Goal: Information Seeking & Learning: Find specific fact

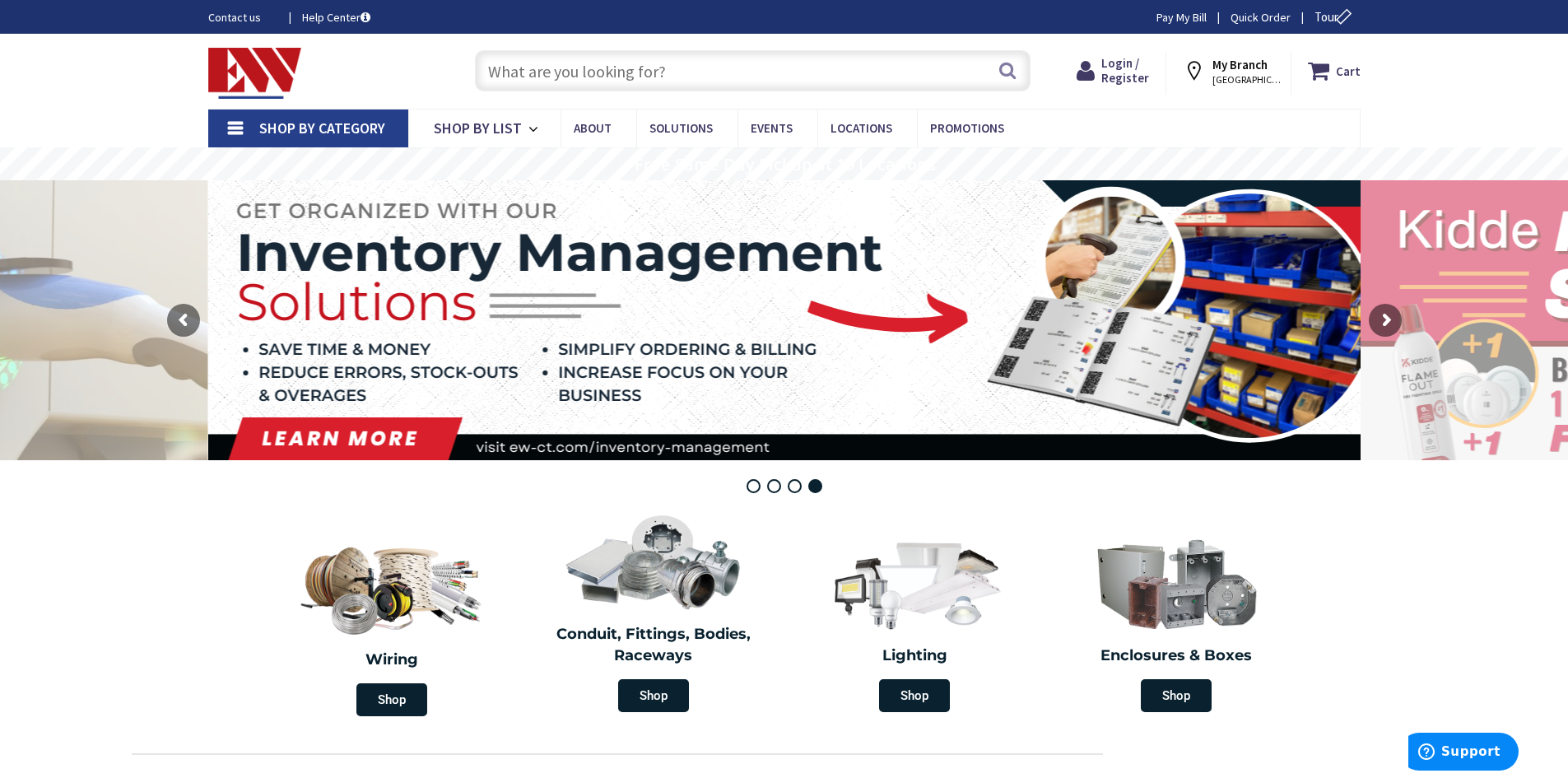
click at [593, 76] on input "text" at bounding box center [753, 71] width 556 height 41
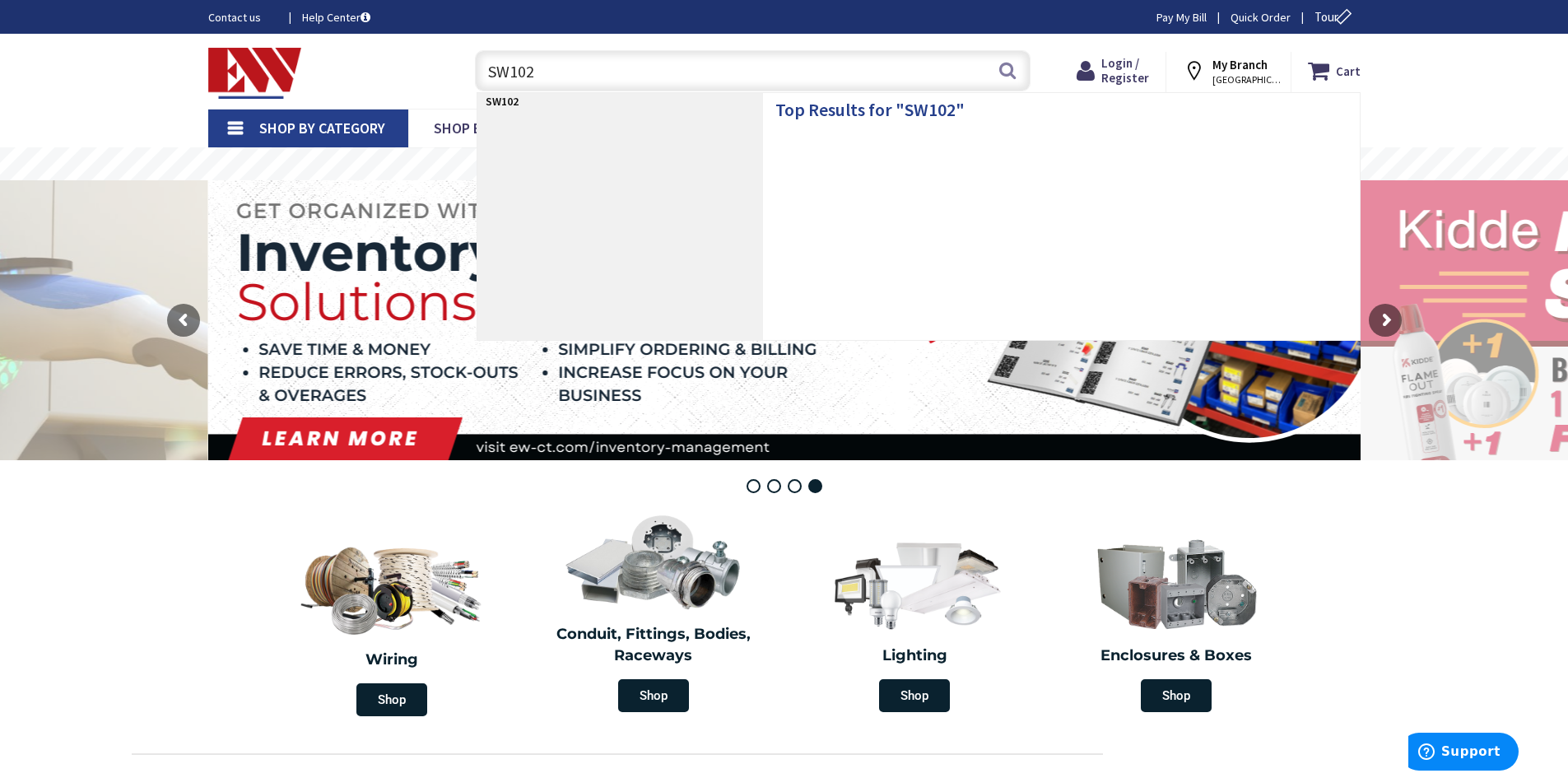
type input "SW102T"
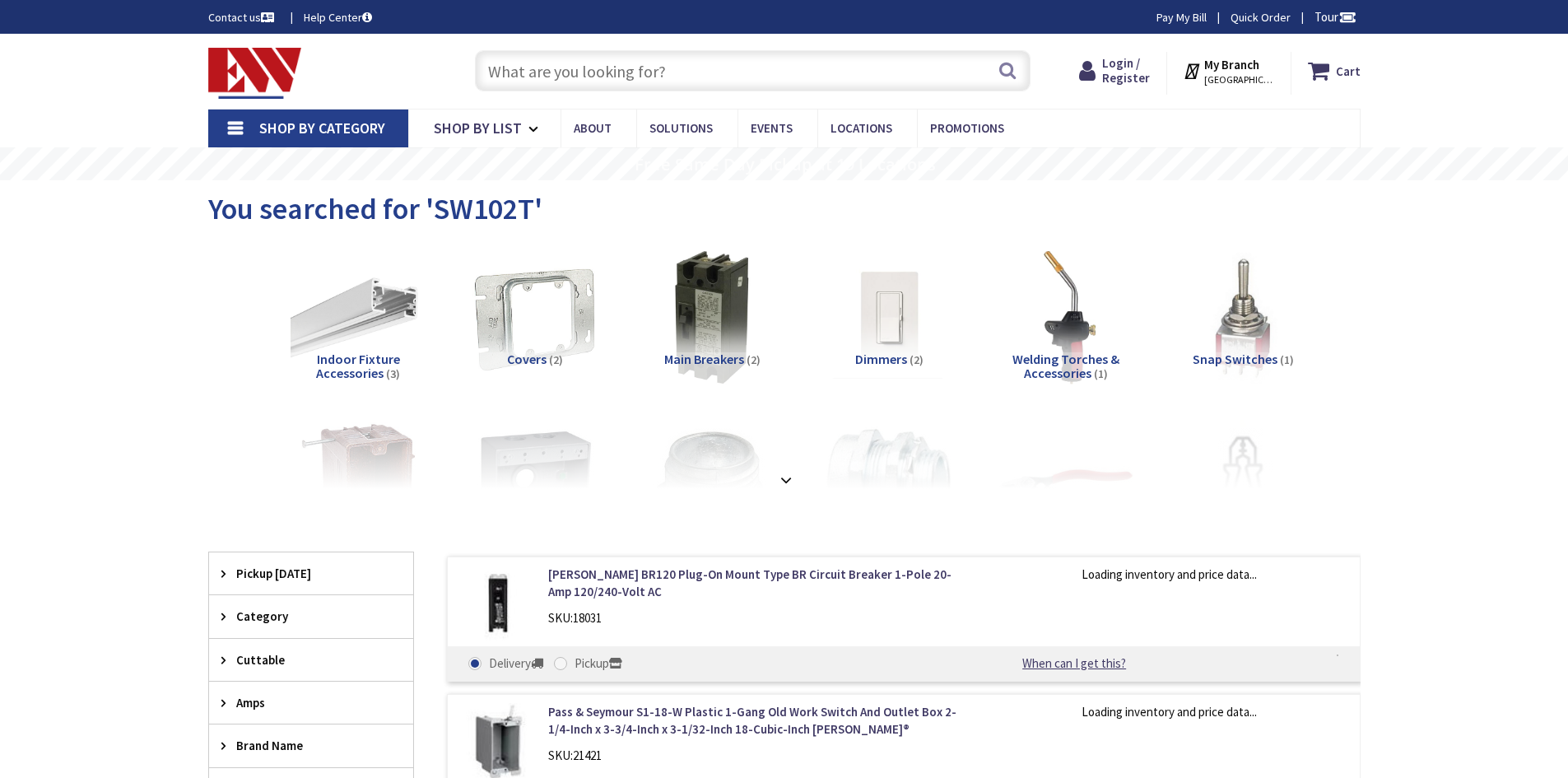
type input "[GEOGRAPHIC_DATA][STREET_ADDRESS][GEOGRAPHIC_DATA]"
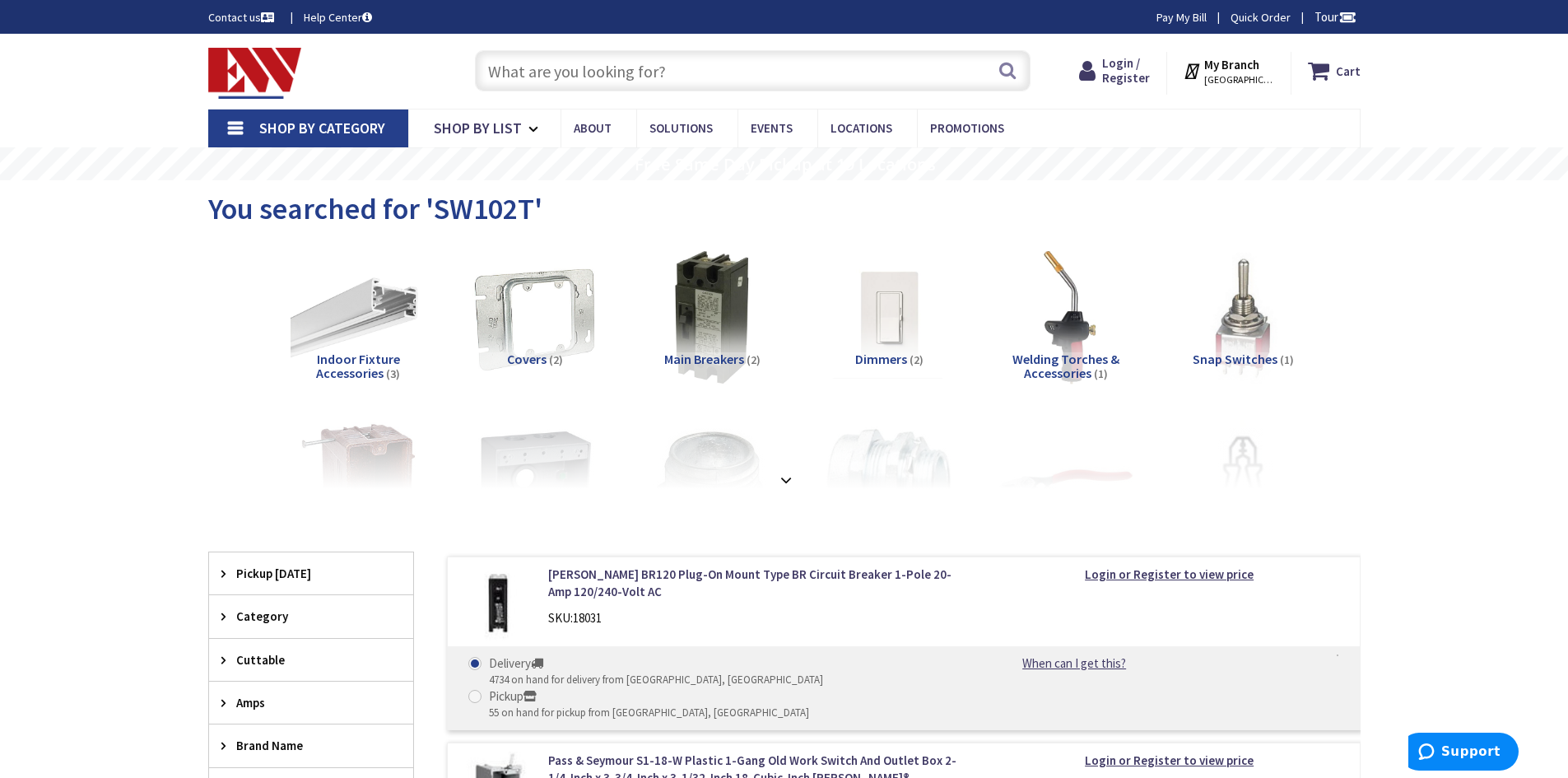
click at [221, 615] on div "Category" at bounding box center [311, 616] width 204 height 42
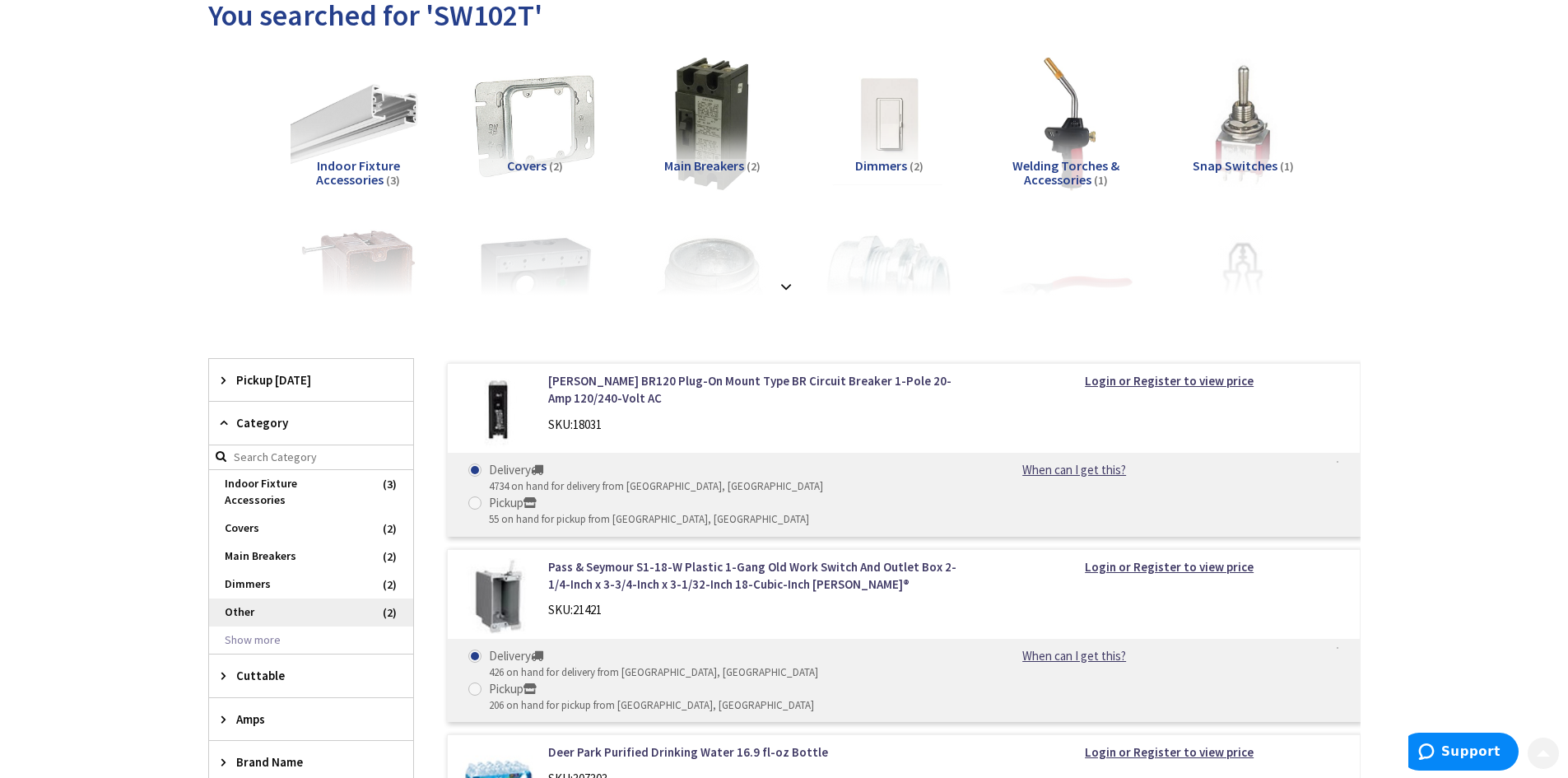
scroll to position [247, 0]
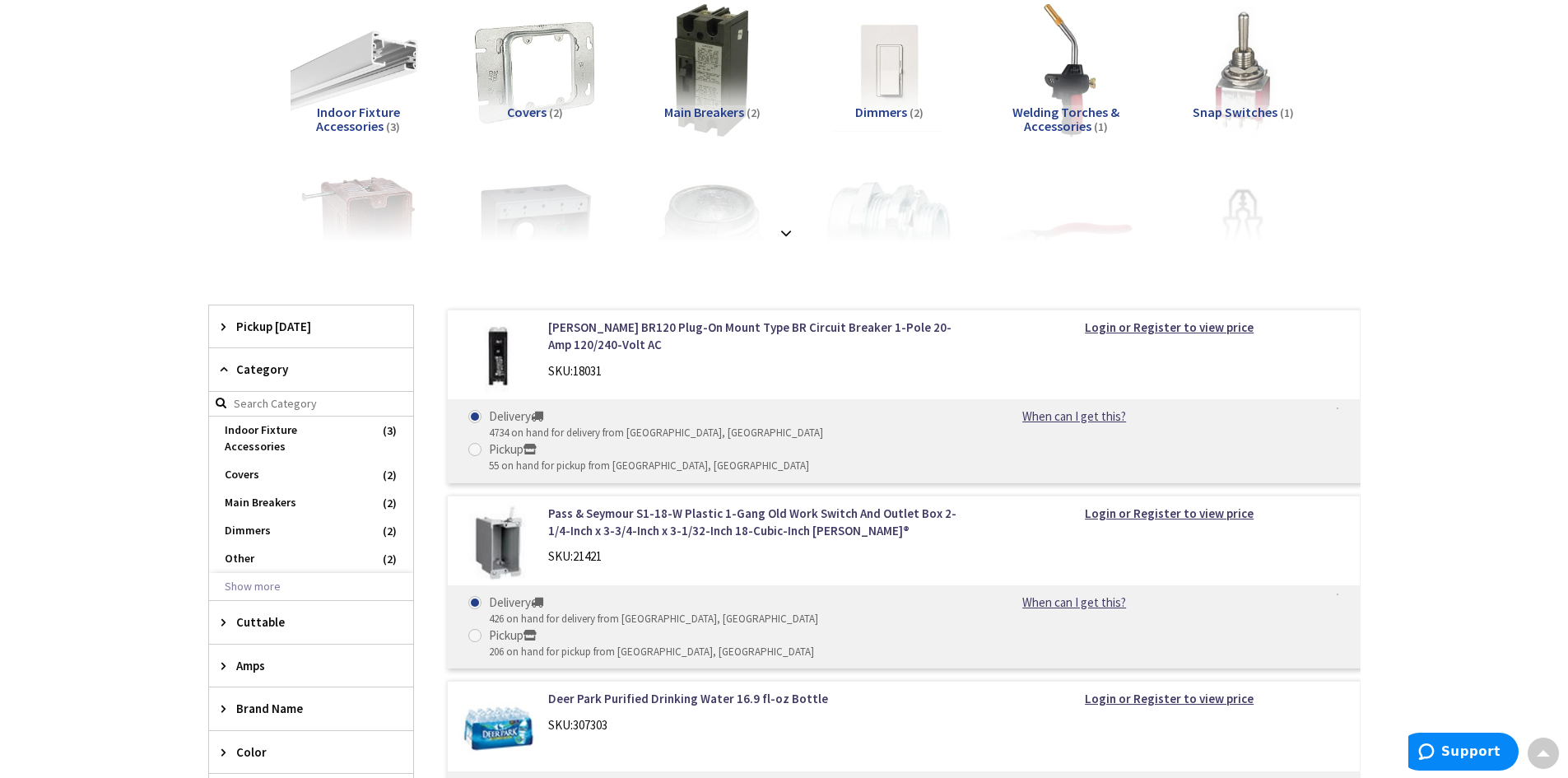
click at [280, 400] on input "search" at bounding box center [311, 403] width 204 height 24
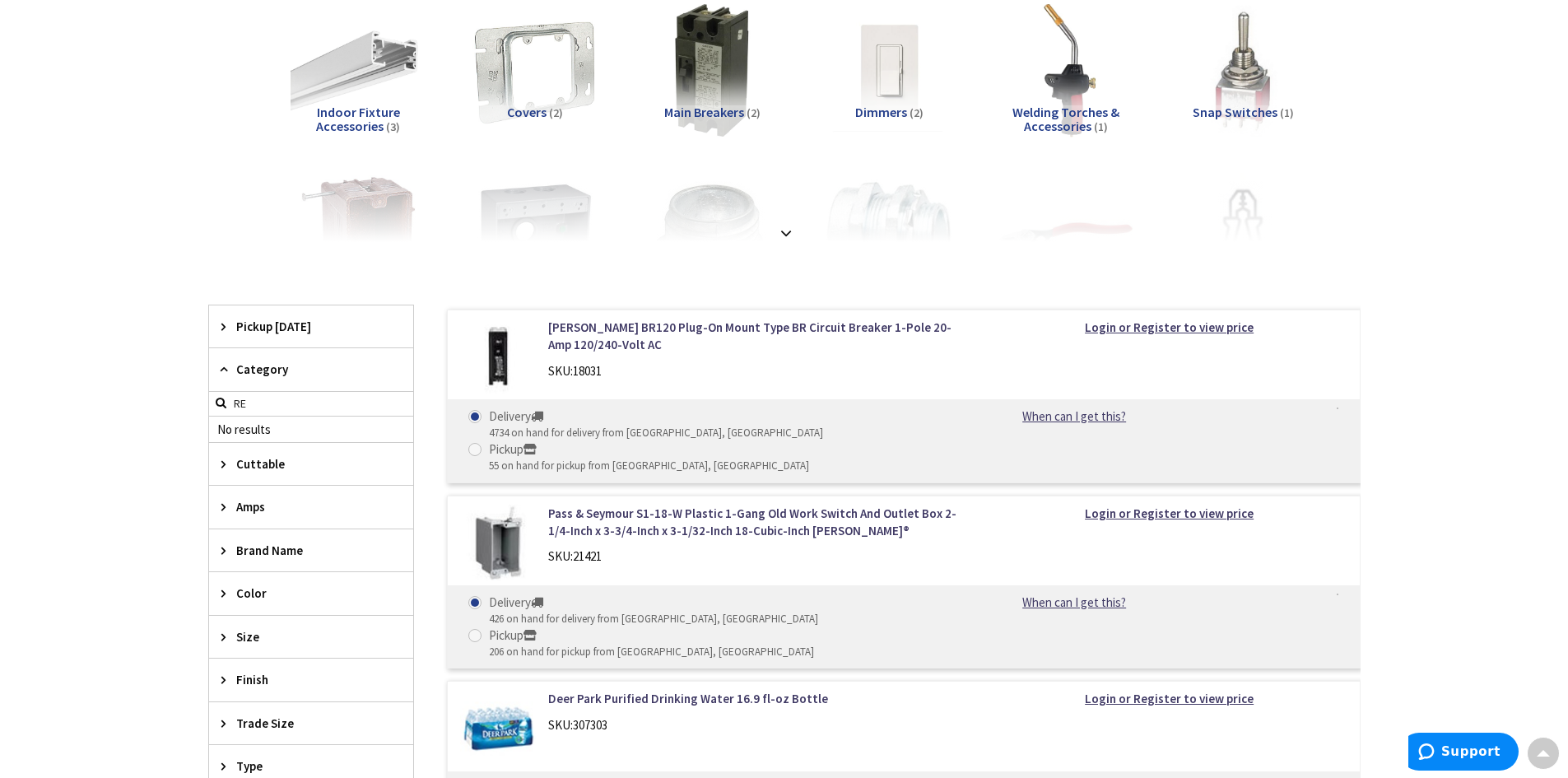
type input "R"
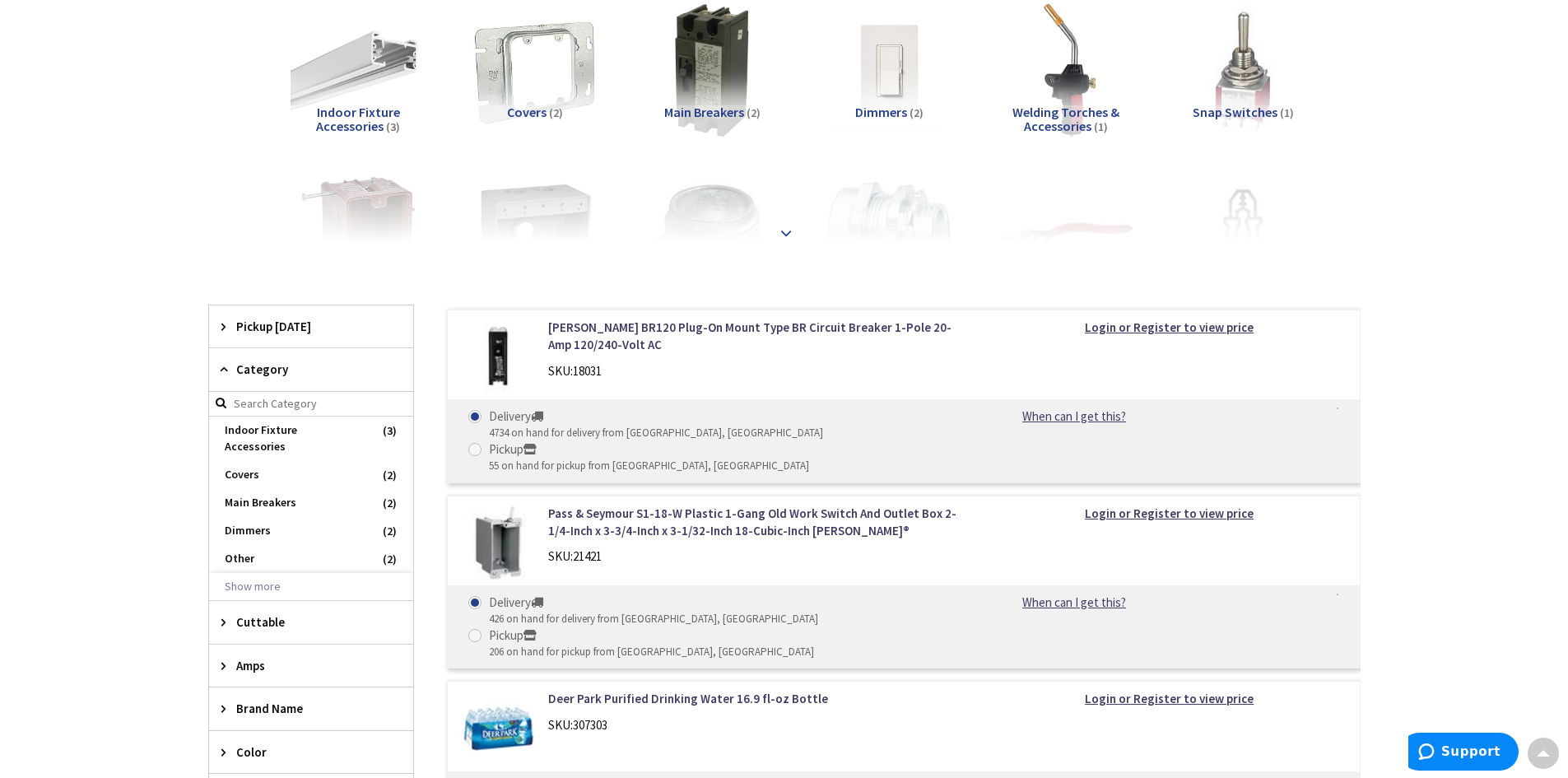
click at [778, 229] on strong at bounding box center [786, 232] width 20 height 18
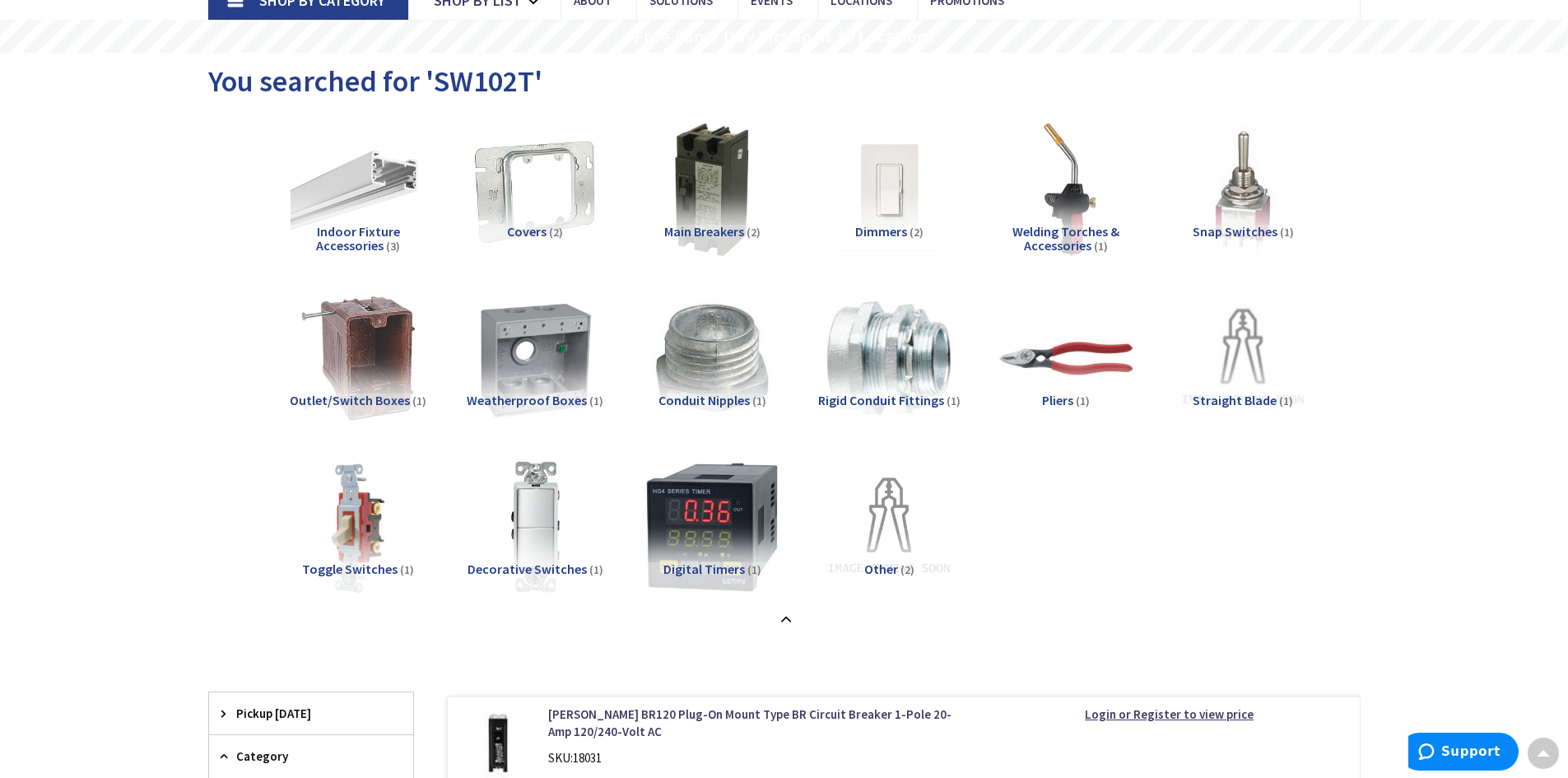
scroll to position [0, 0]
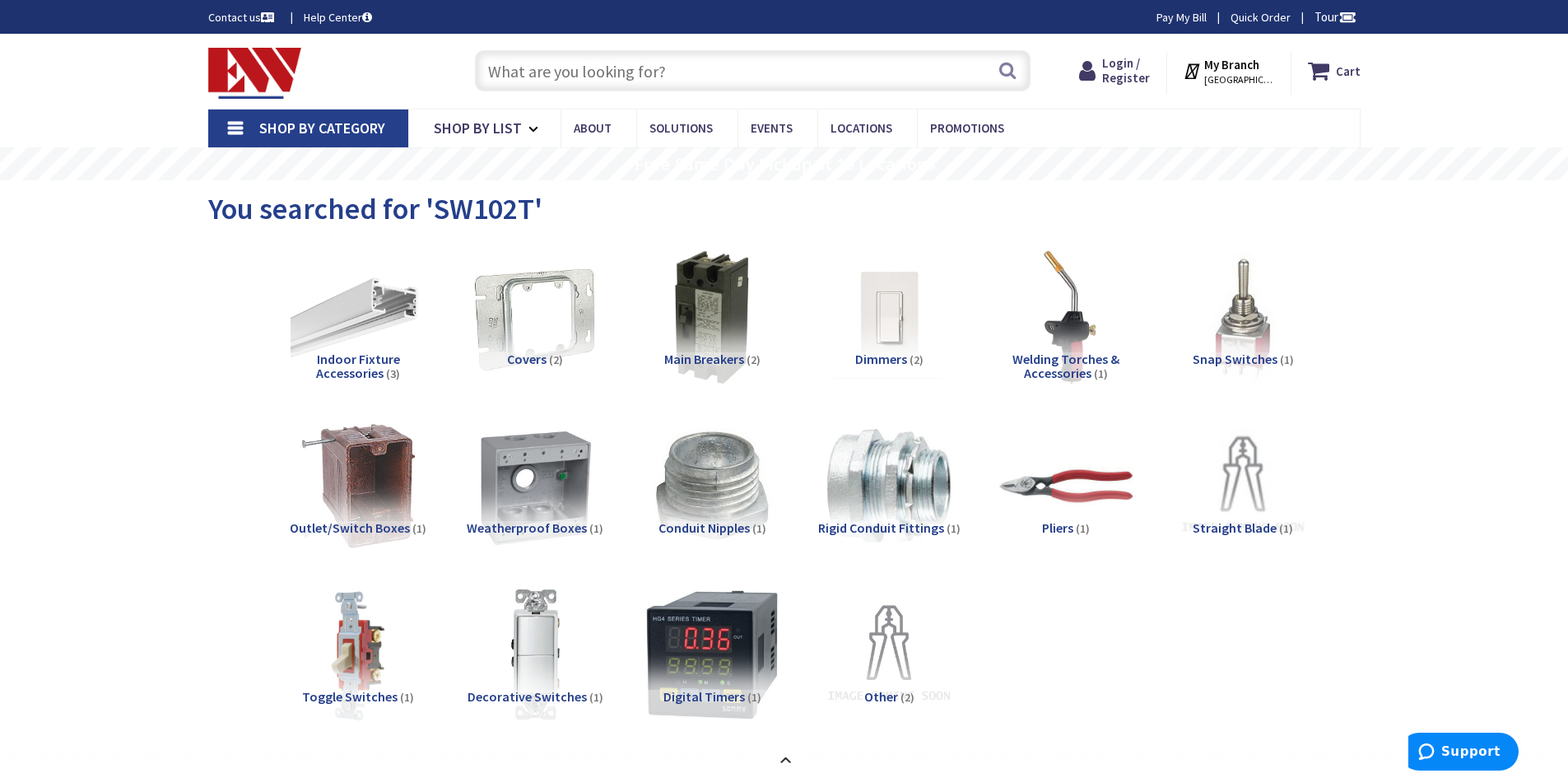
click at [568, 66] on input "text" at bounding box center [753, 71] width 556 height 41
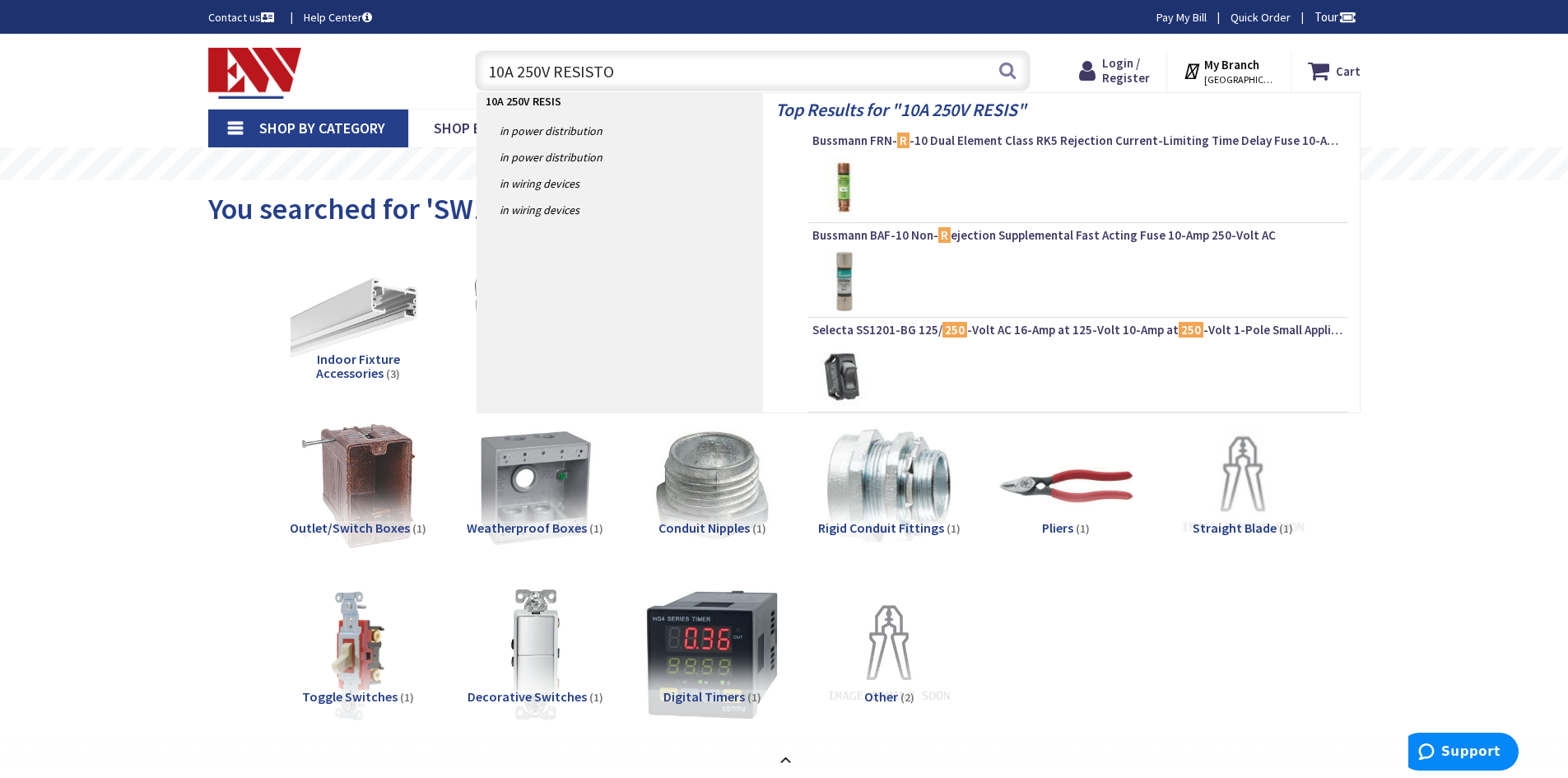
type input "10A 250V RESISTOR"
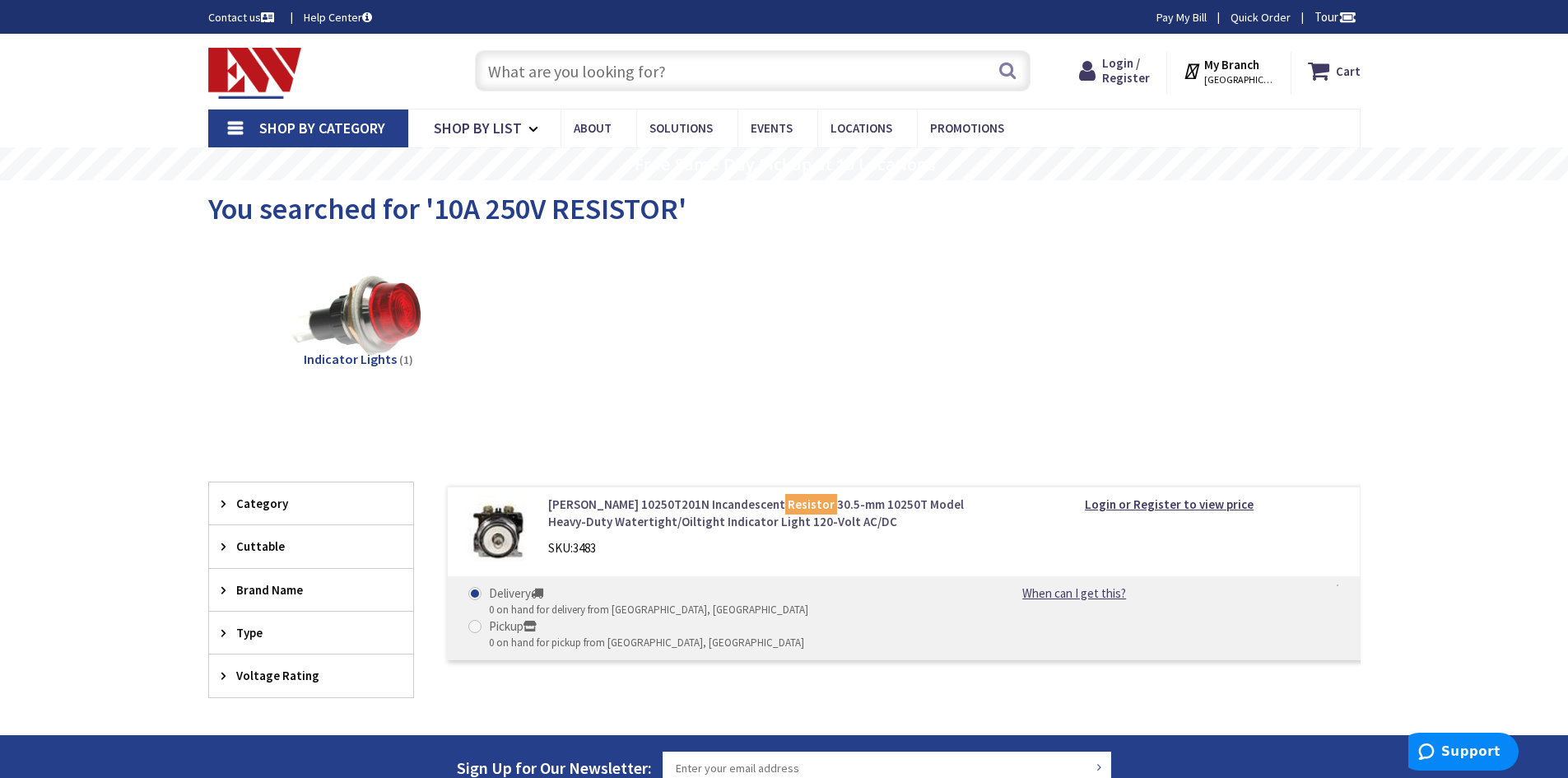
click at [657, 520] on link "Eaton 10250T201N Incandescent Resistor 30.5-mm 10250T Model Heavy-Duty Watertig…" at bounding box center [757, 513] width 419 height 35
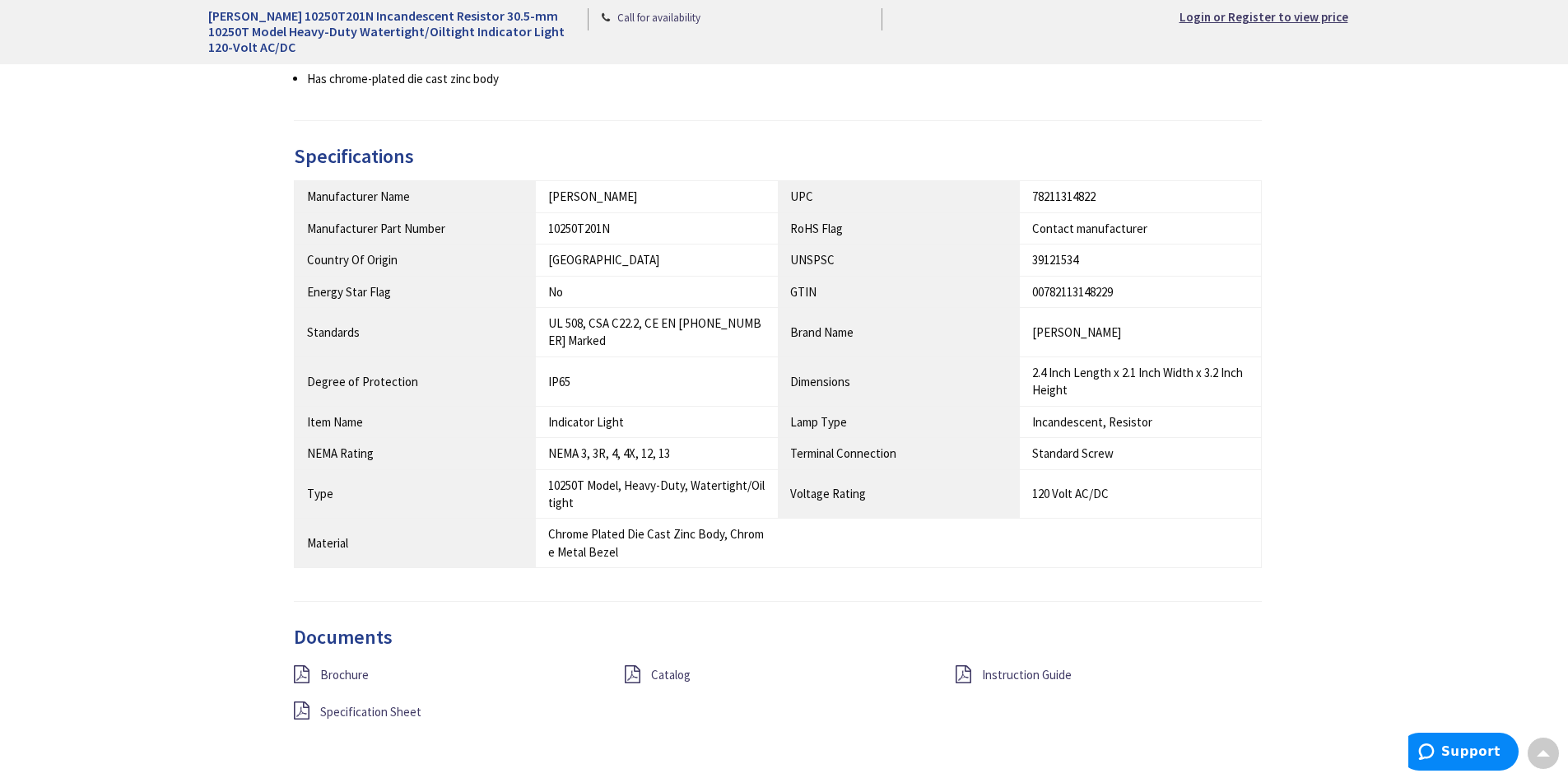
scroll to position [988, 0]
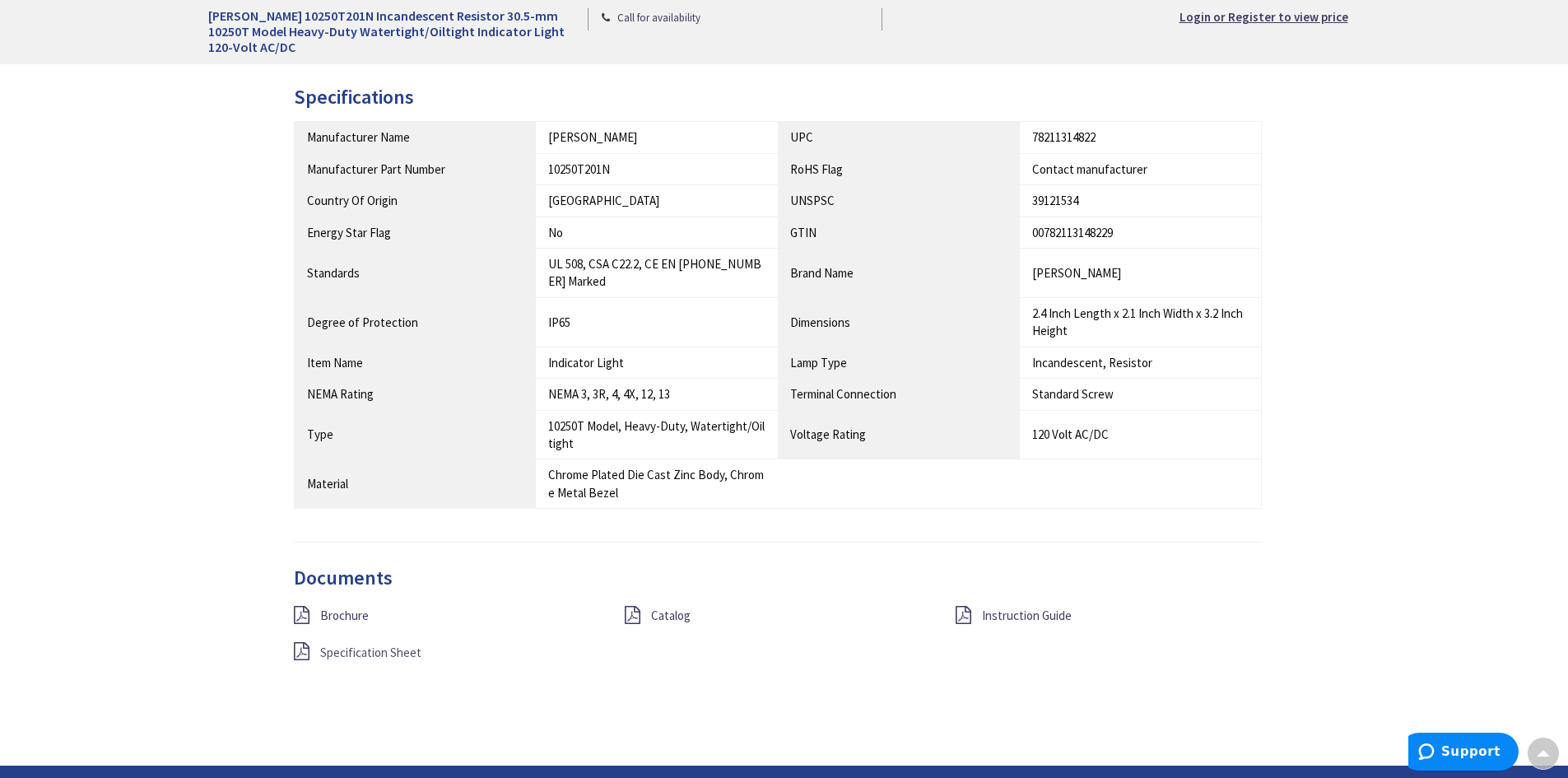
click at [379, 655] on span "Specification Sheet" at bounding box center [371, 651] width 101 height 15
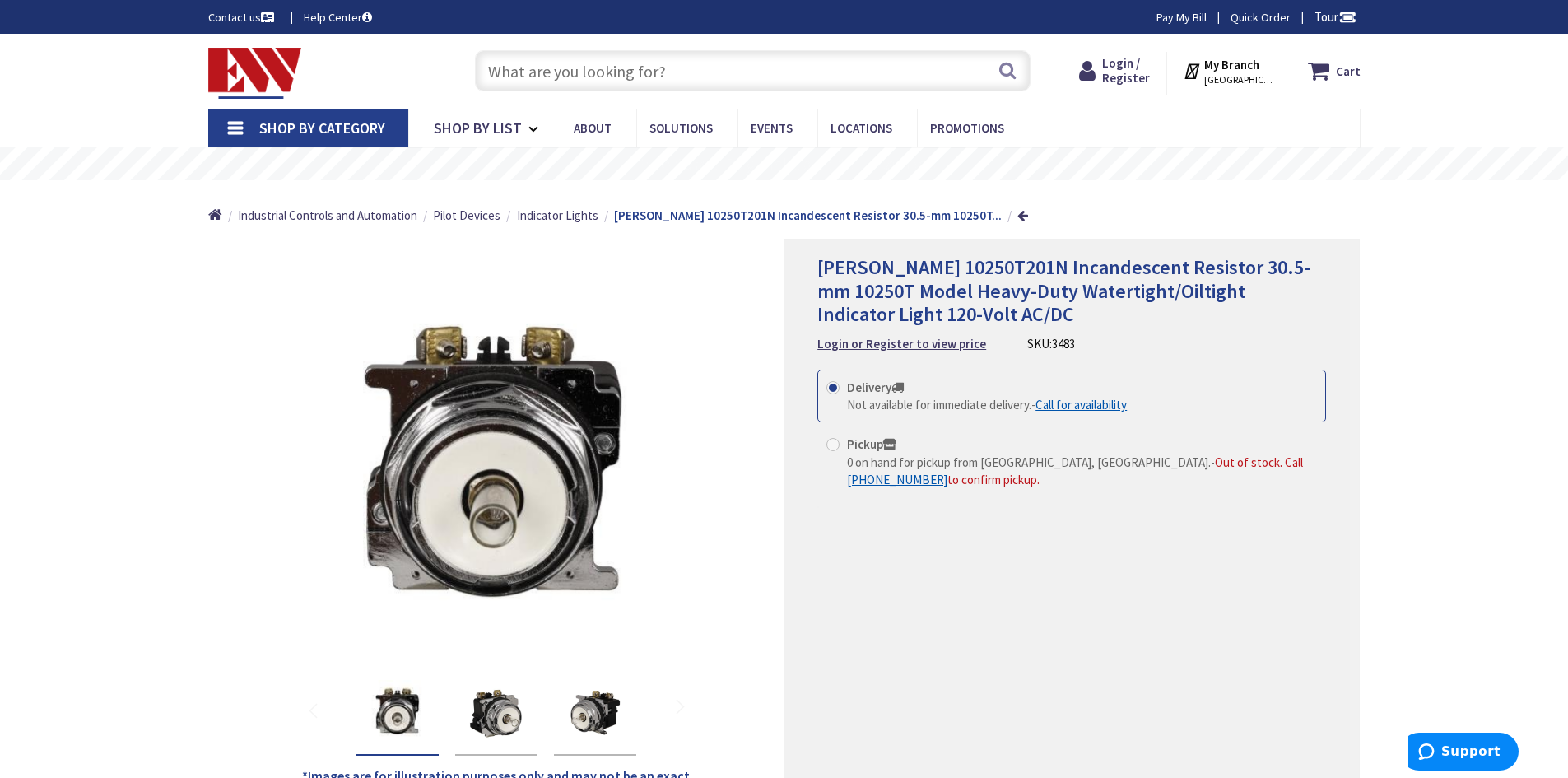
drag, startPoint x: 248, startPoint y: 77, endPoint x: 337, endPoint y: 14, distance: 109.0
click at [248, 77] on img at bounding box center [255, 73] width 94 height 51
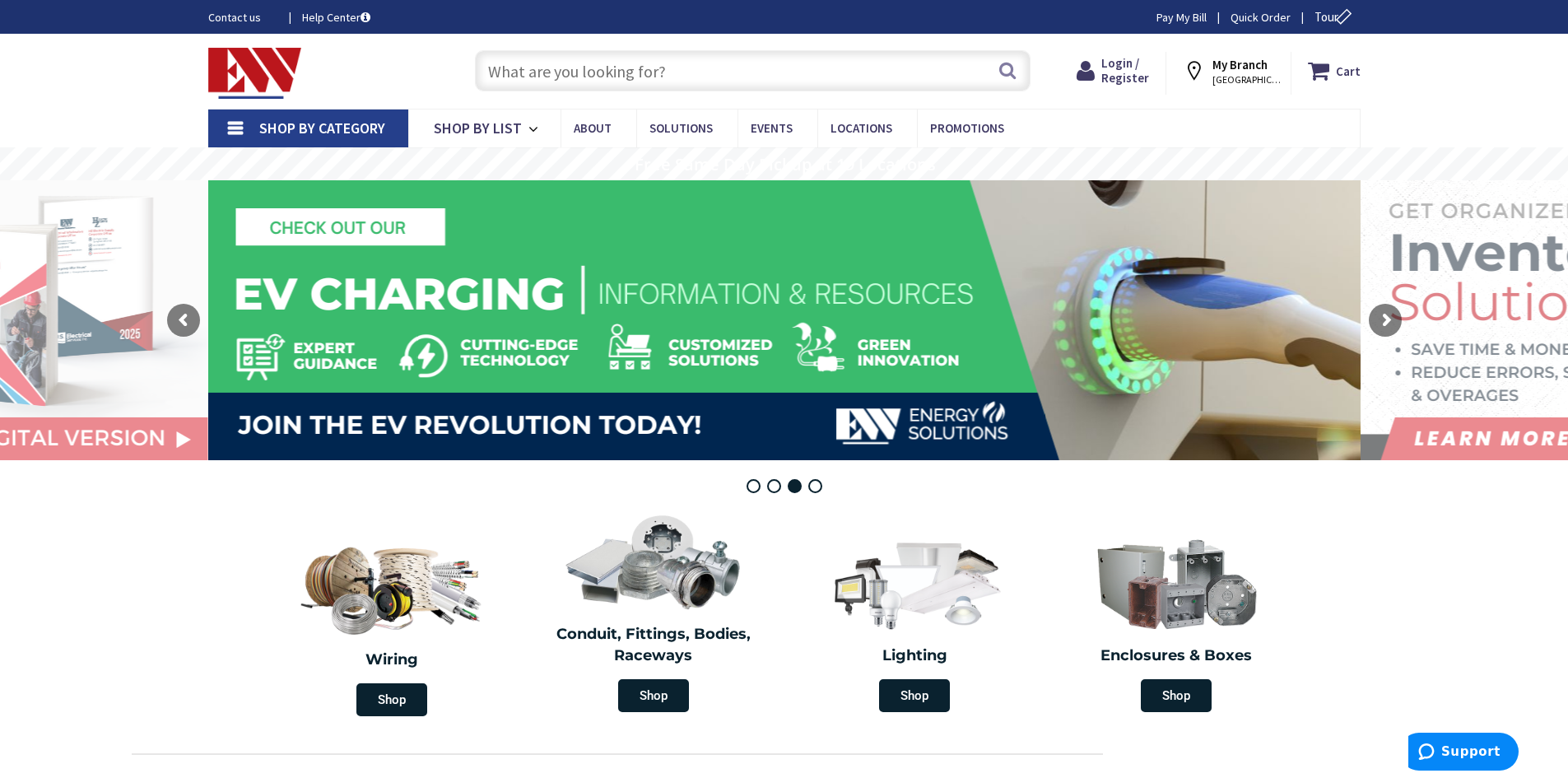
click at [533, 73] on input "text" at bounding box center [753, 71] width 556 height 41
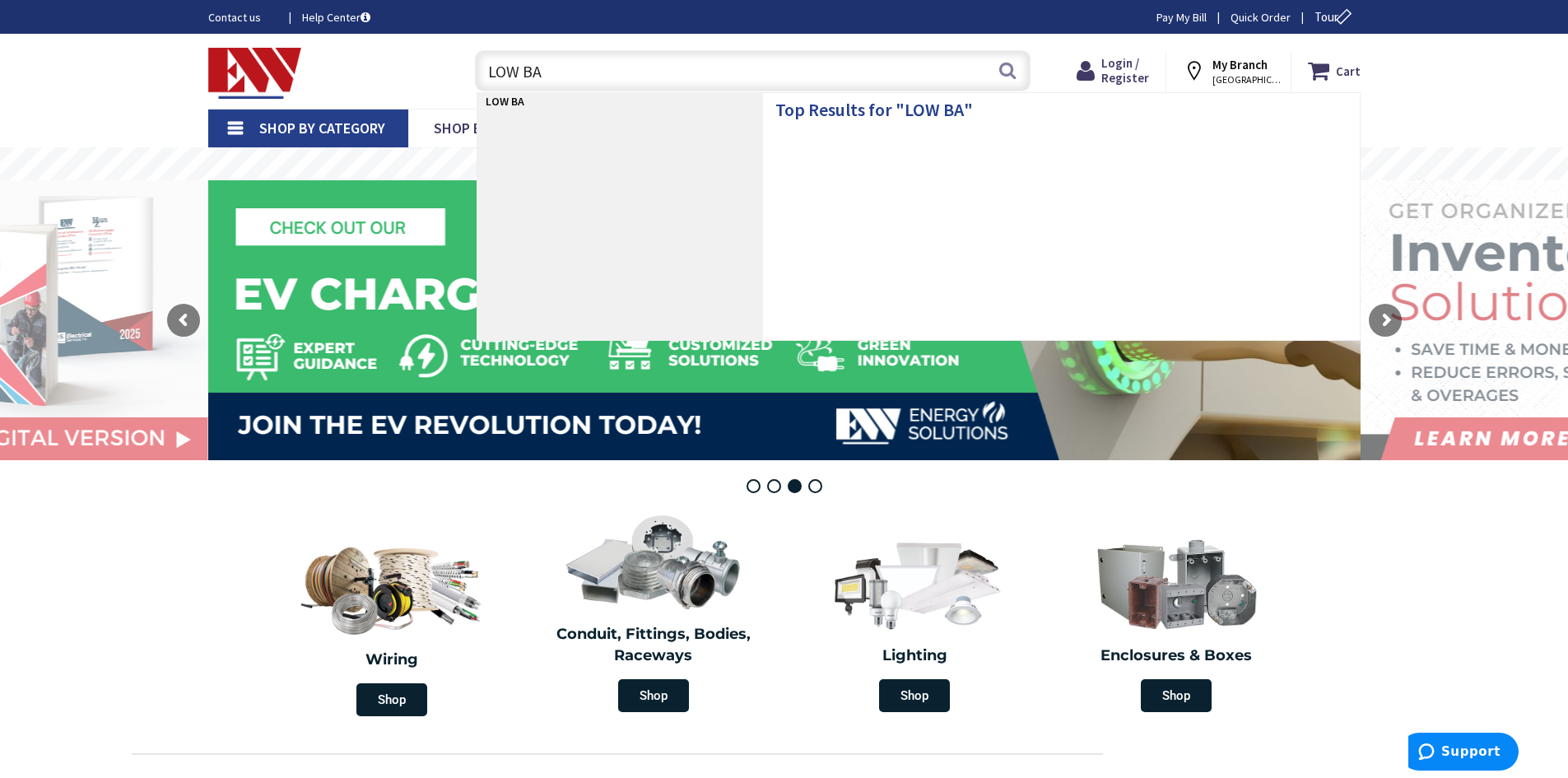
type input "LOW BAY"
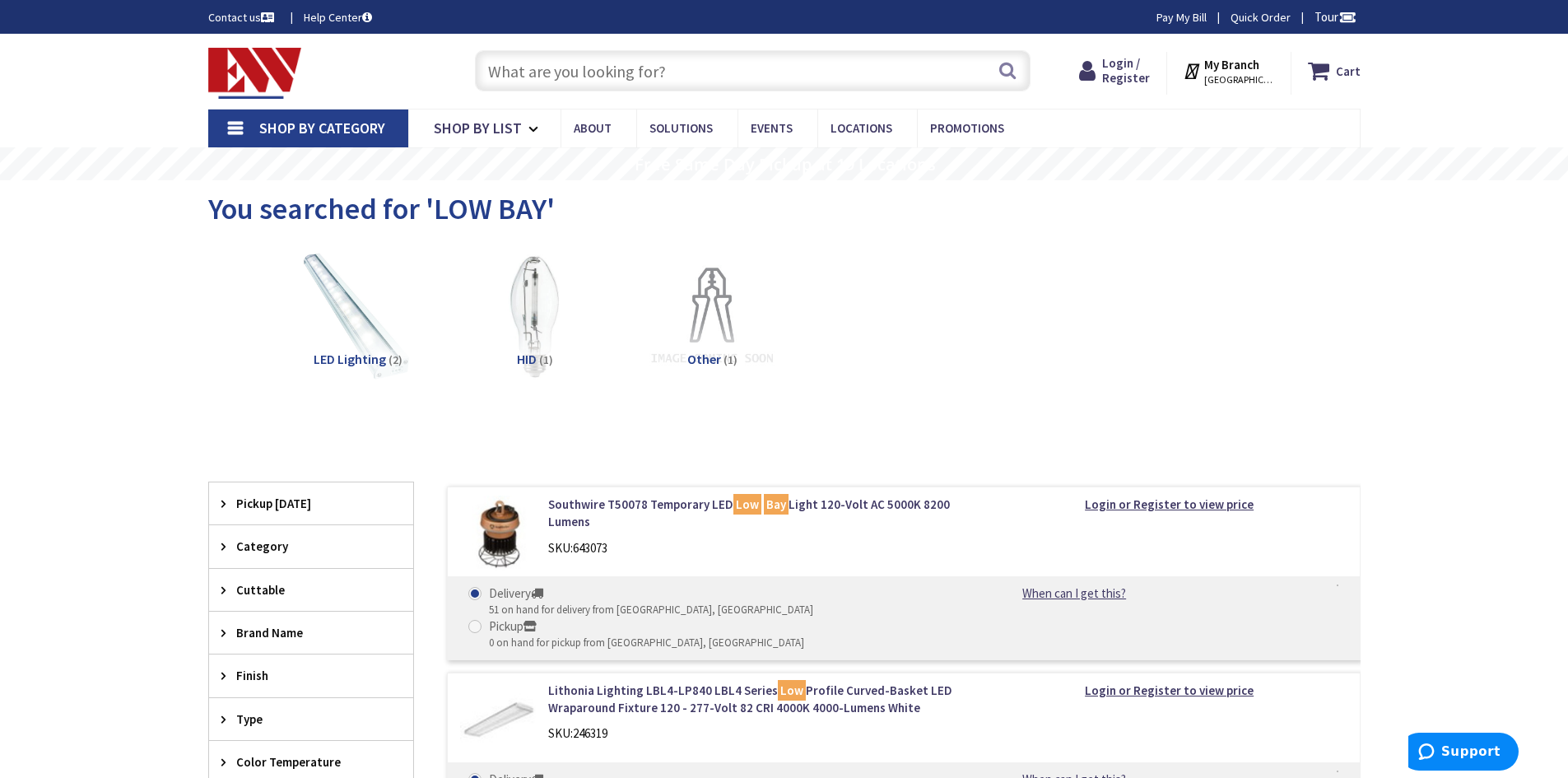
click at [712, 81] on input "text" at bounding box center [753, 71] width 556 height 41
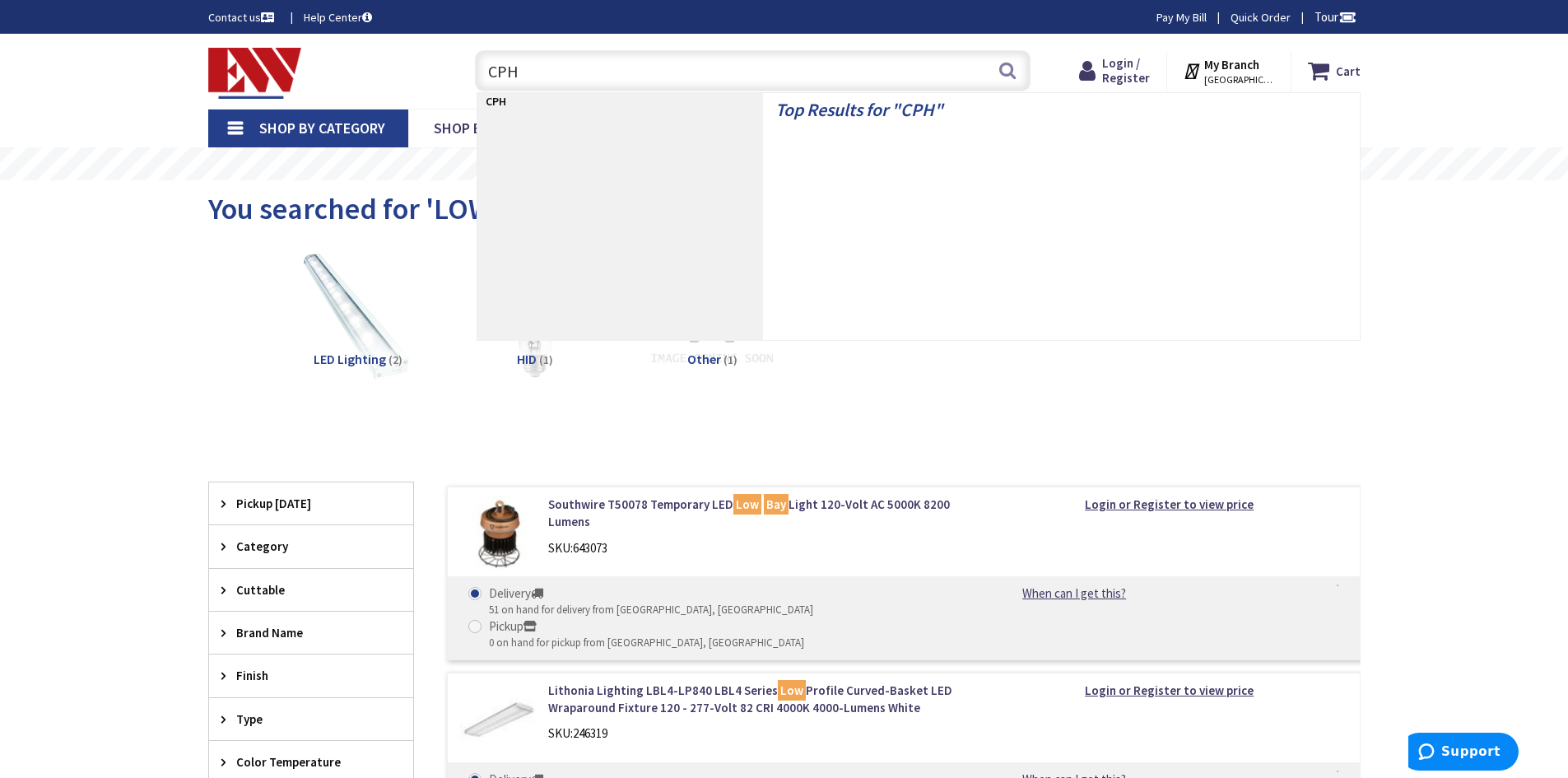
type input "CPHB"
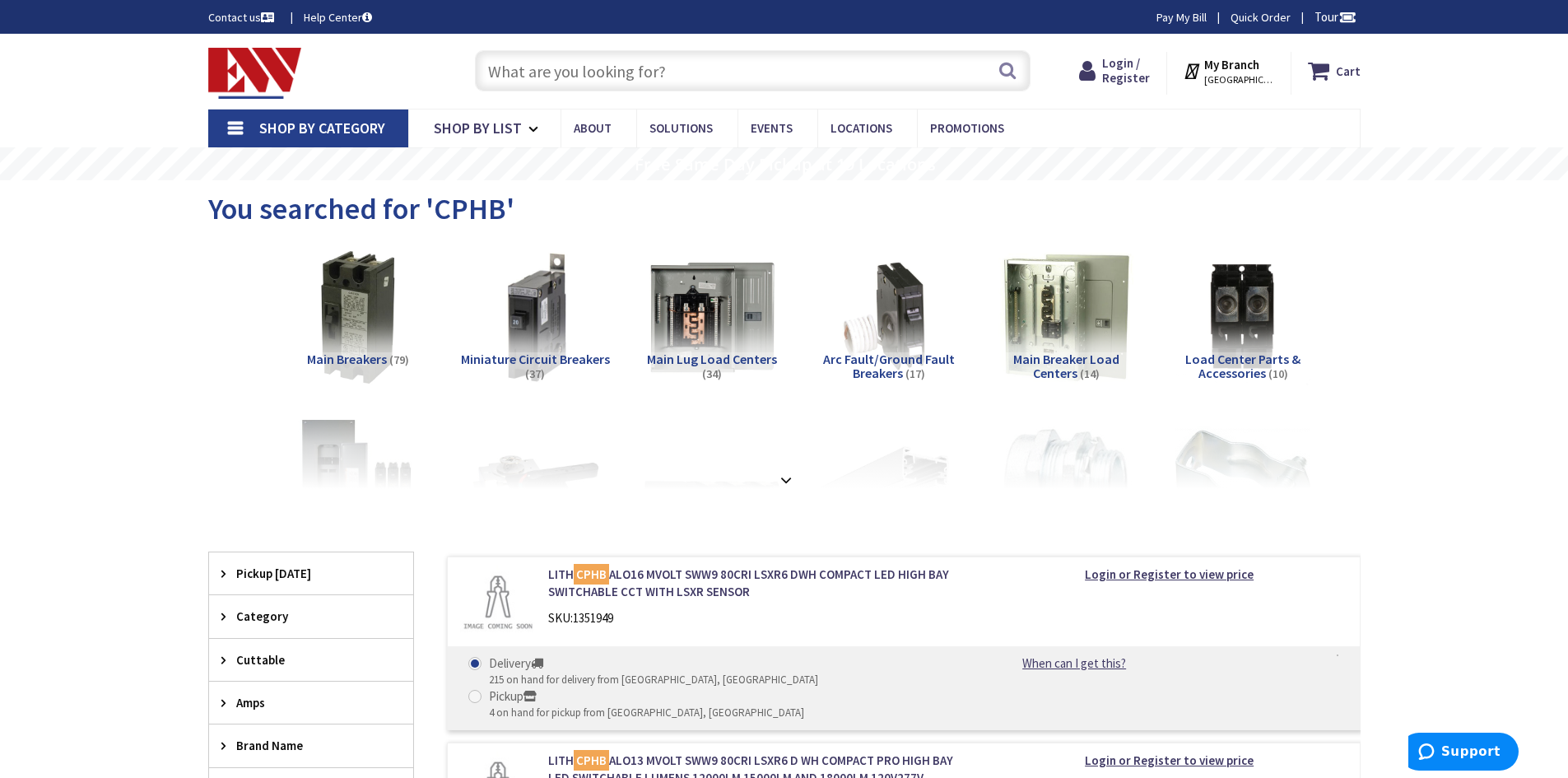
click at [299, 89] on img at bounding box center [255, 73] width 94 height 51
